Goal: Task Accomplishment & Management: Manage account settings

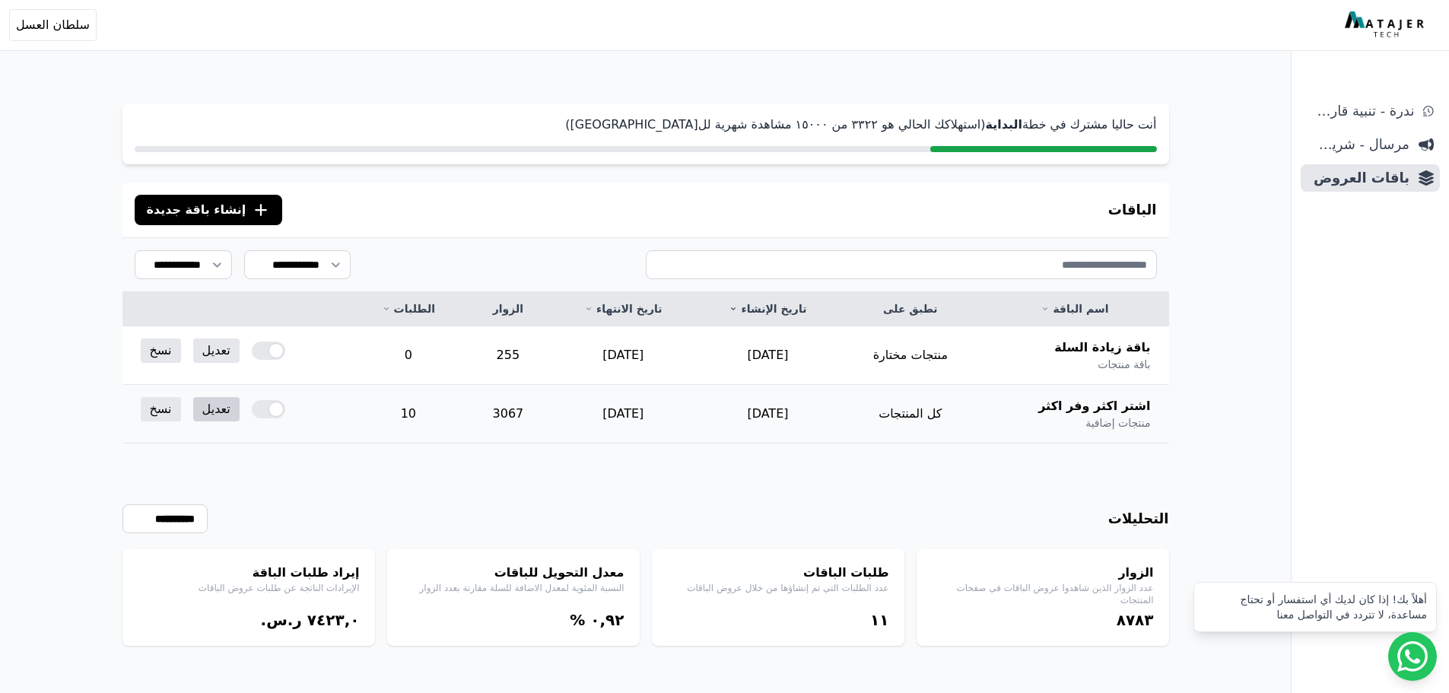
click at [222, 412] on link "تعديل" at bounding box center [216, 409] width 46 height 24
click at [215, 344] on link "تعديل" at bounding box center [216, 351] width 46 height 24
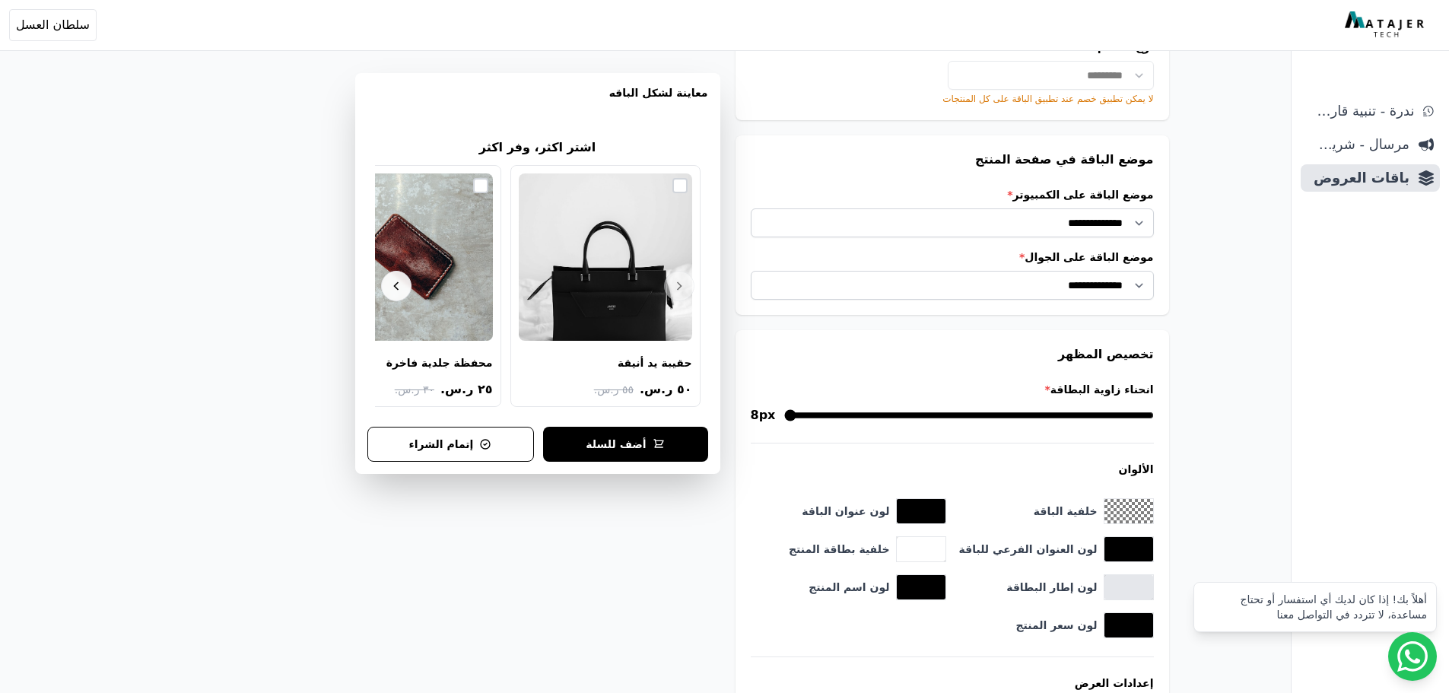
scroll to position [1280, 0]
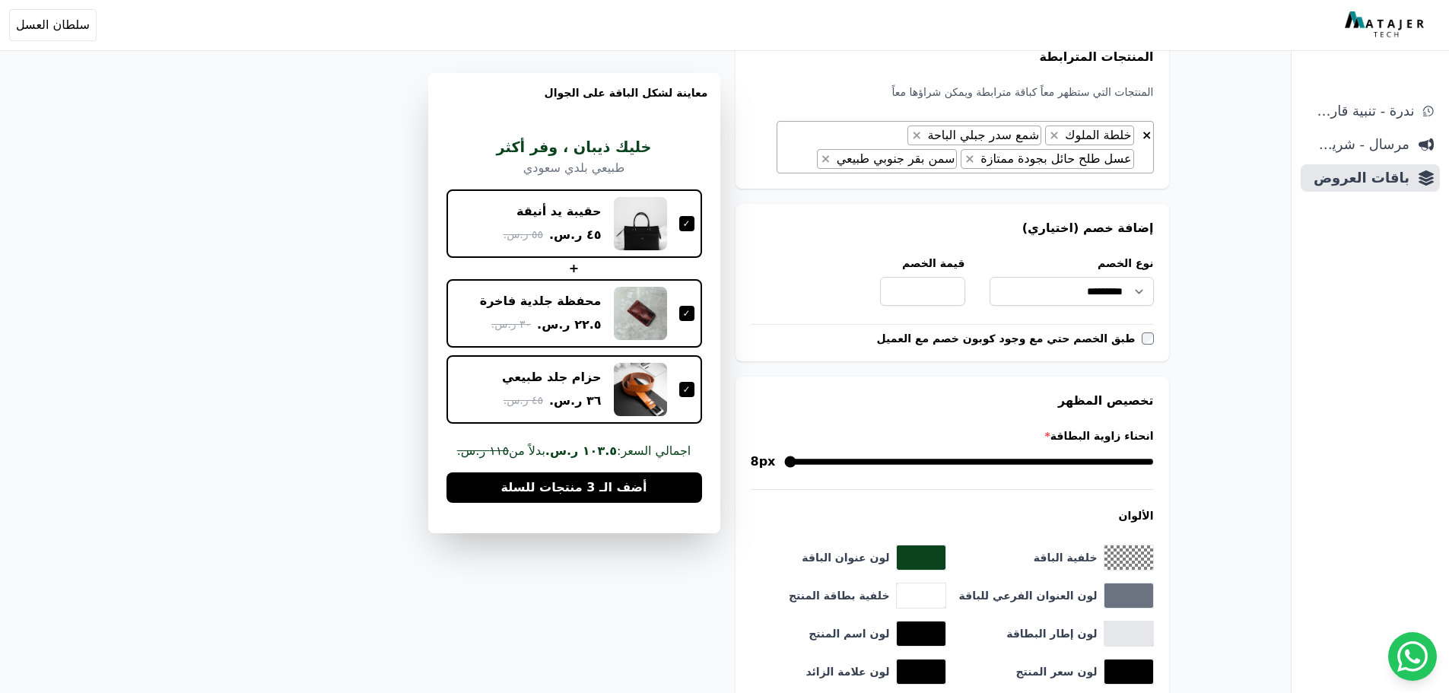
scroll to position [457, 0]
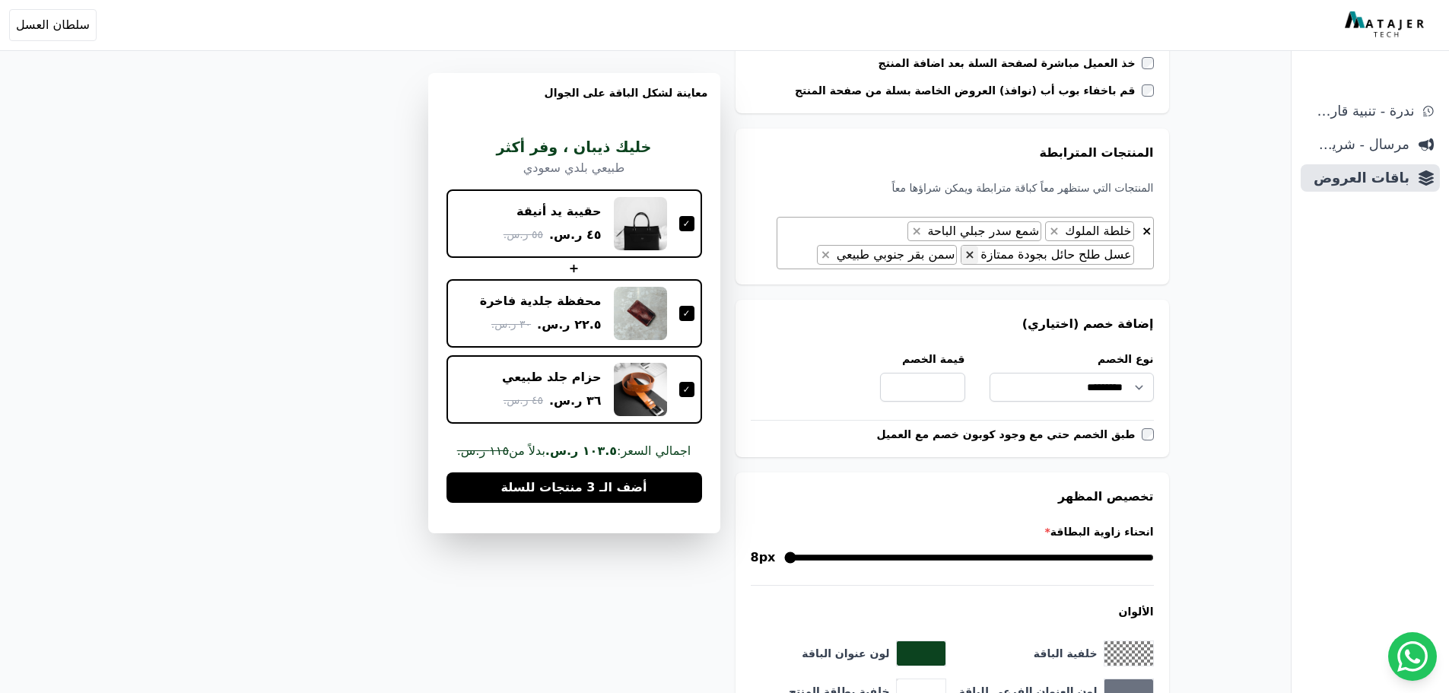
click at [975, 254] on span "×" at bounding box center [970, 254] width 10 height 14
click at [919, 252] on span "× × خلطة الملوك × شمع سدر جبلي الباحة × سمن بقر جنوبي طبيعي" at bounding box center [965, 243] width 377 height 52
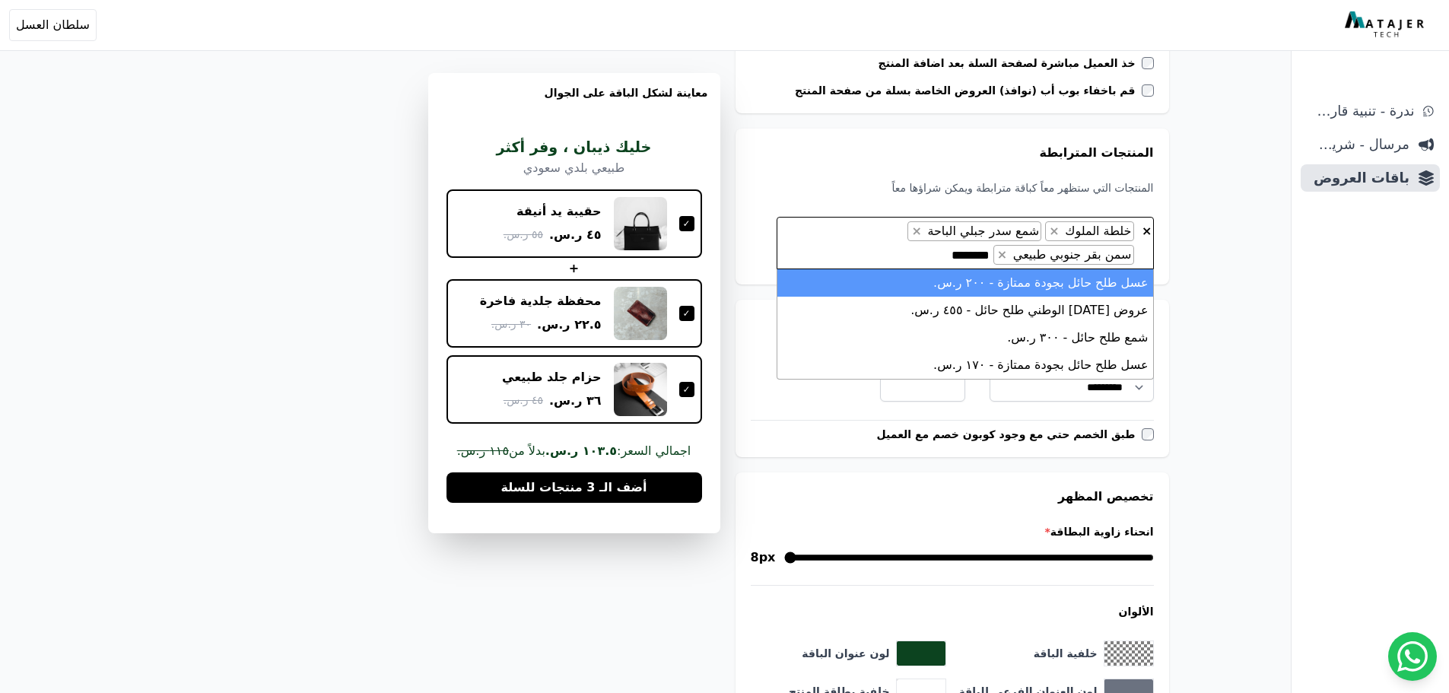
type textarea "********"
click at [969, 281] on li "عسل طلح حائل بجودة ممتازة - ٢۰۰ ر.س." at bounding box center [966, 282] width 376 height 27
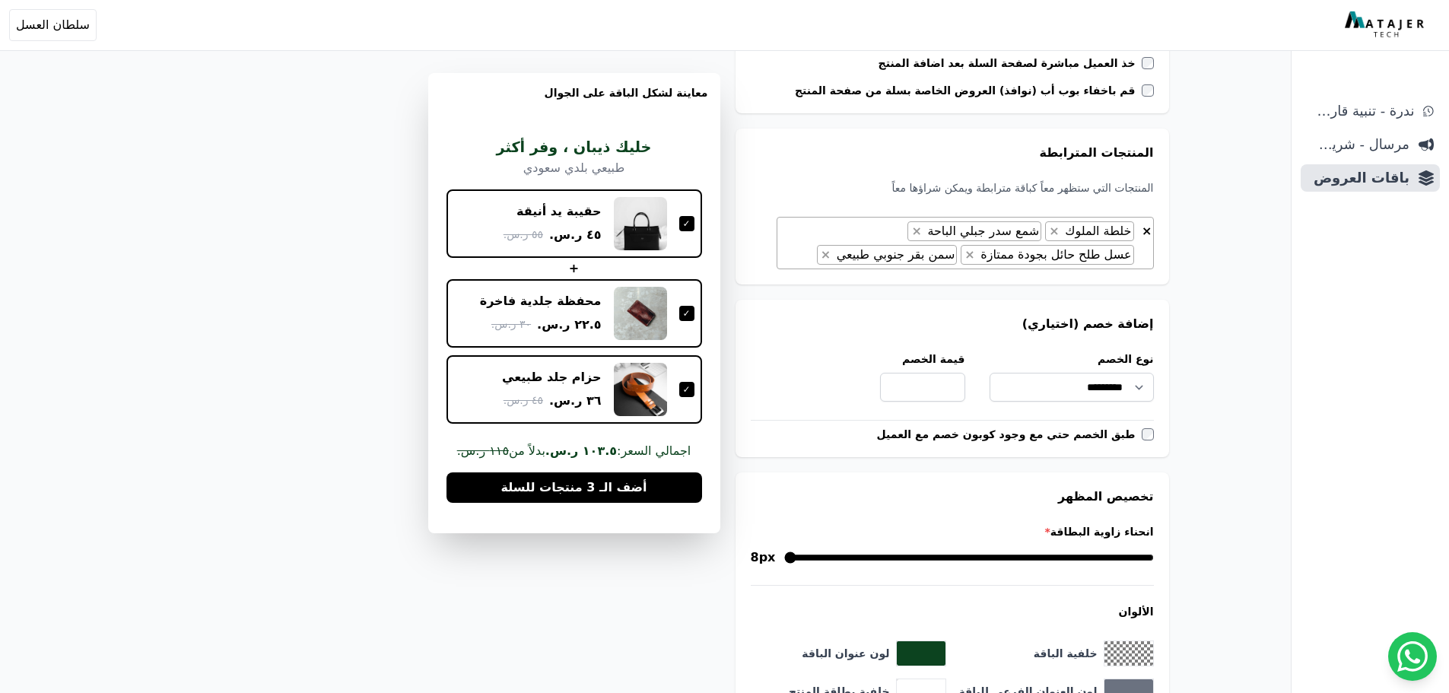
click at [1199, 280] on div "**********" at bounding box center [646, 498] width 1169 height 1788
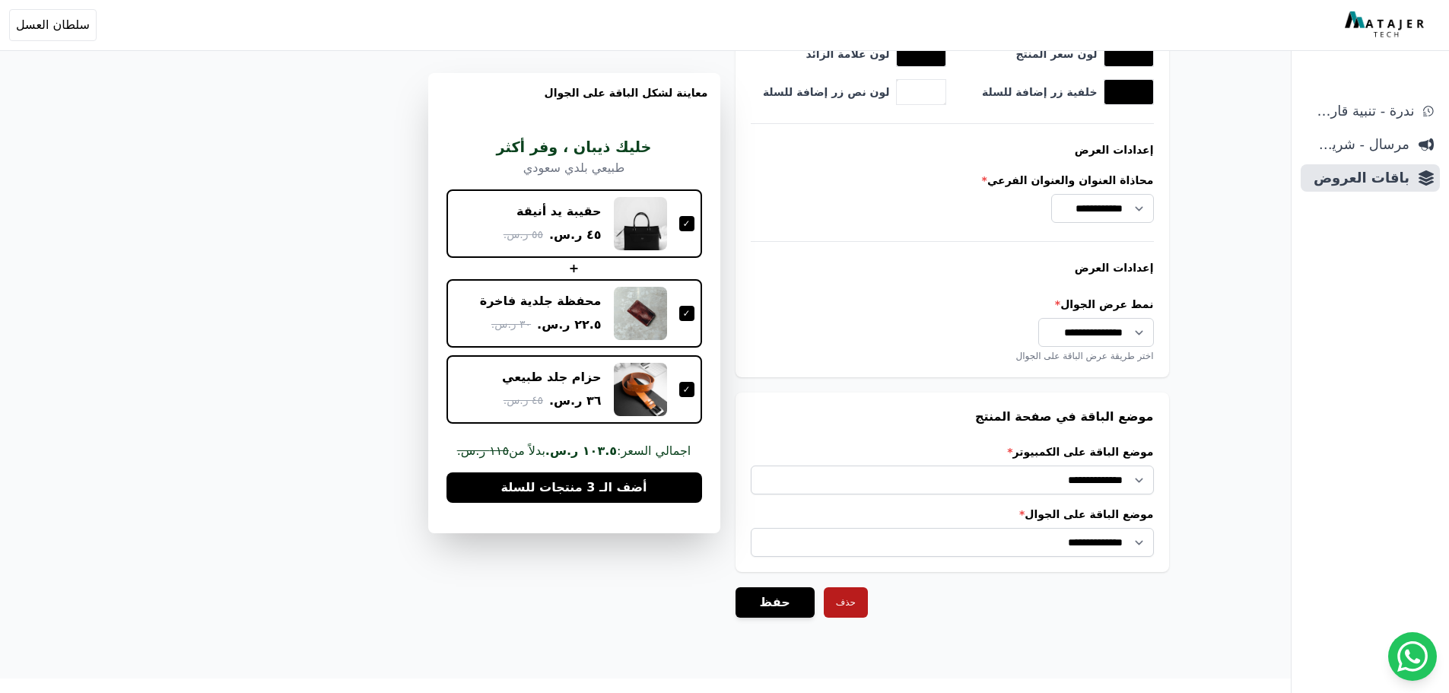
scroll to position [1186, 0]
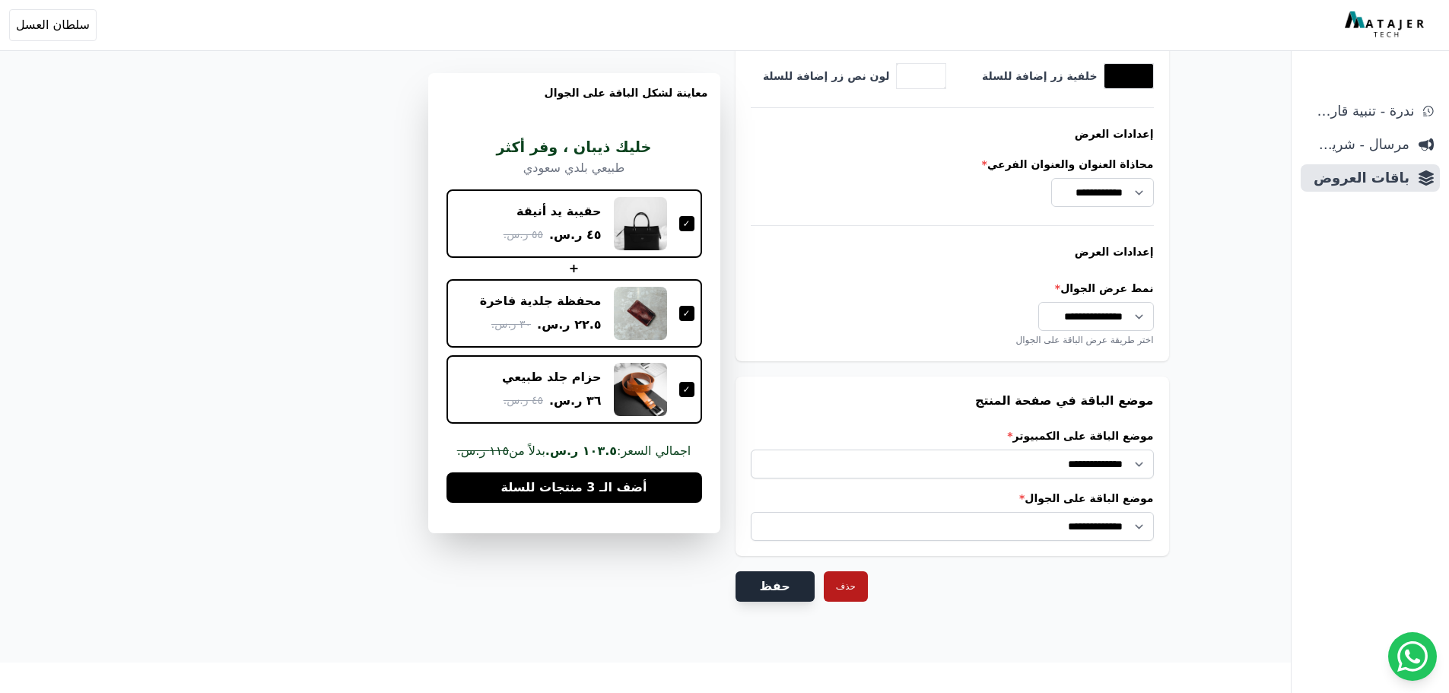
click at [769, 586] on button "حفظ" at bounding box center [775, 586] width 79 height 30
